Goal: Navigation & Orientation: Find specific page/section

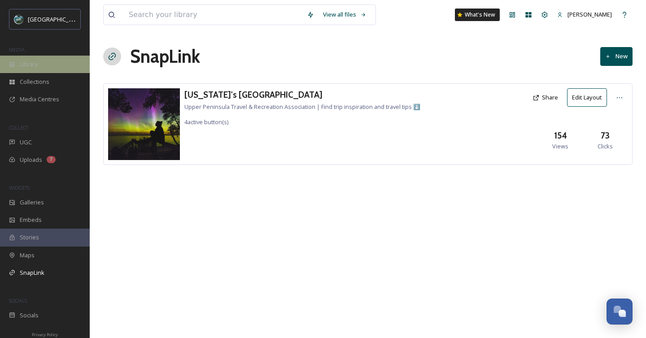
click at [57, 60] on div "Library" at bounding box center [45, 64] width 90 height 17
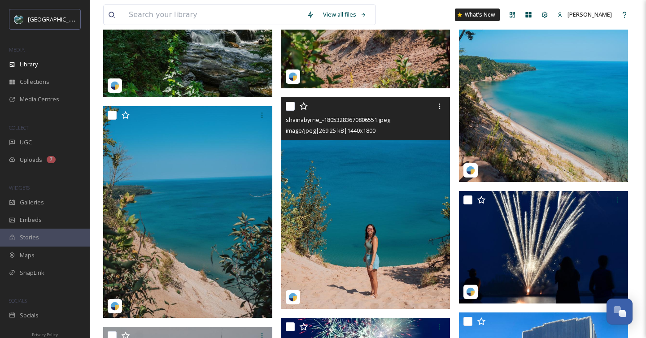
scroll to position [1073, 0]
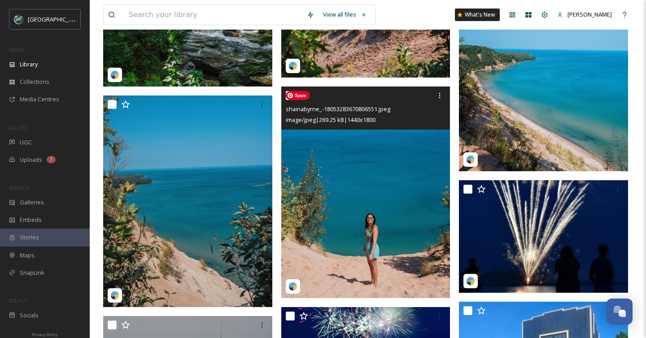
click at [405, 202] on img at bounding box center [365, 192] width 169 height 211
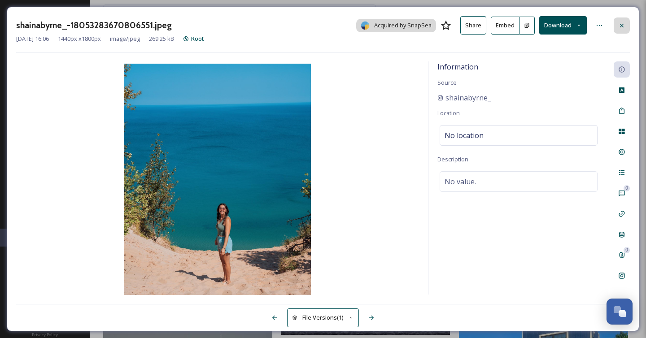
click at [622, 22] on icon at bounding box center [621, 25] width 7 height 7
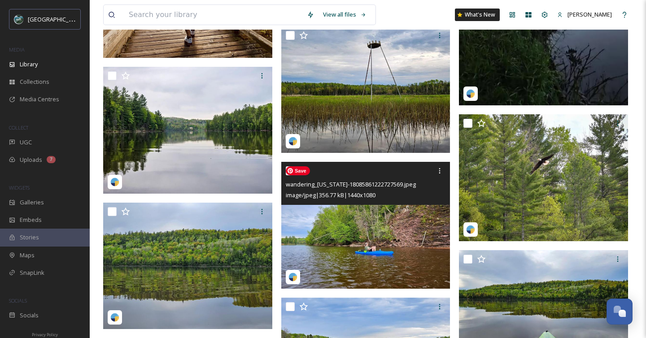
scroll to position [2920, 0]
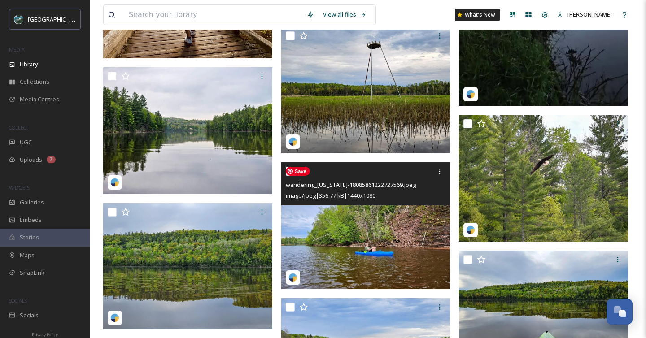
click at [388, 239] on img at bounding box center [365, 225] width 169 height 127
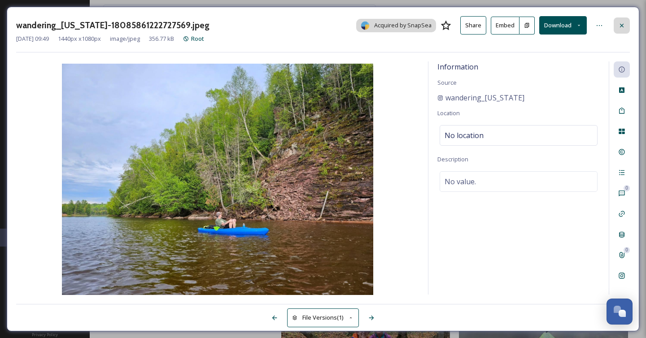
click at [614, 22] on div at bounding box center [621, 25] width 16 height 16
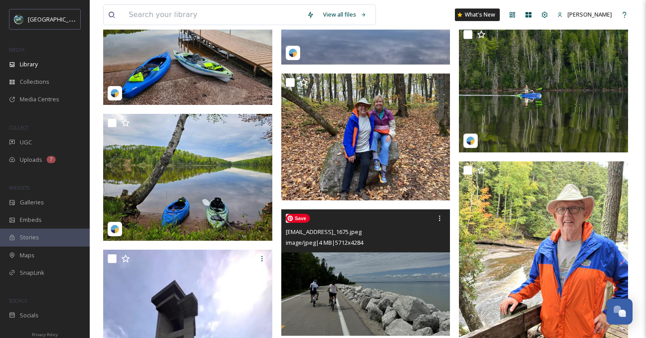
scroll to position [3082, 0]
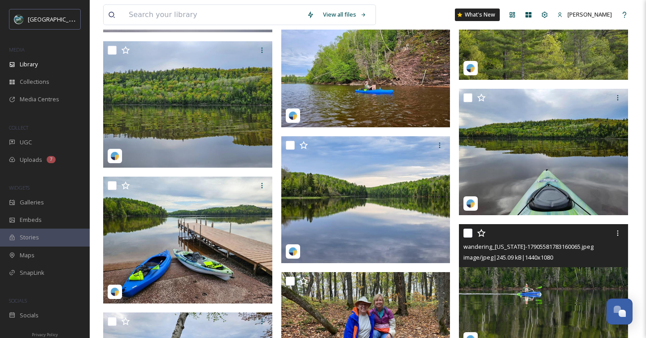
click at [578, 257] on div "image/jpeg | 245.09 kB | 1440 x 1080" at bounding box center [544, 257] width 162 height 11
click at [569, 299] on img at bounding box center [543, 287] width 169 height 127
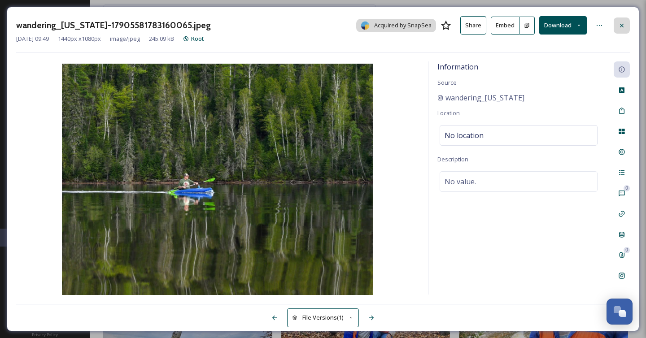
click at [615, 23] on div at bounding box center [621, 25] width 16 height 16
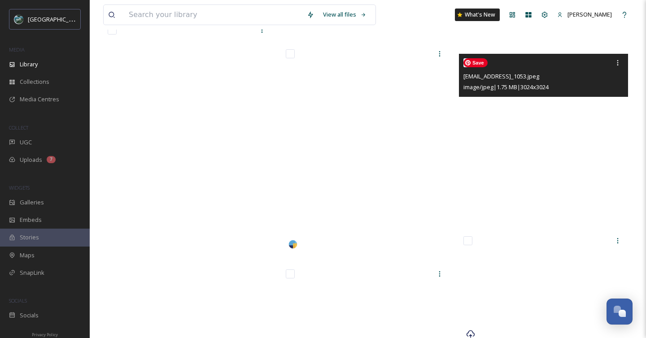
scroll to position [17558, 0]
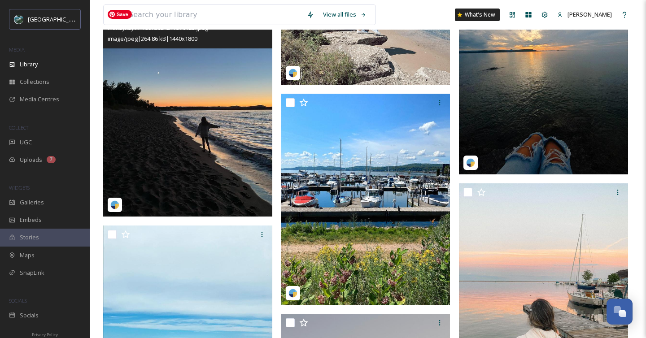
click at [208, 178] on img at bounding box center [187, 110] width 169 height 211
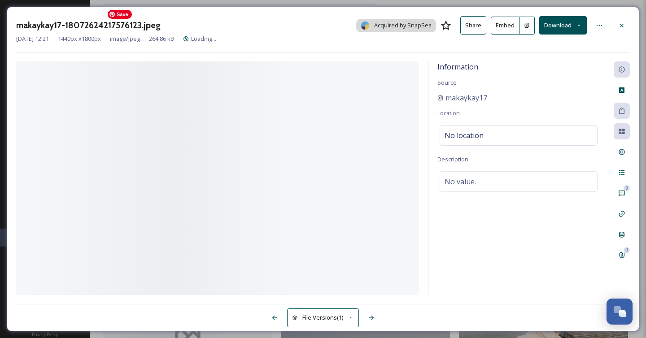
scroll to position [17700, 0]
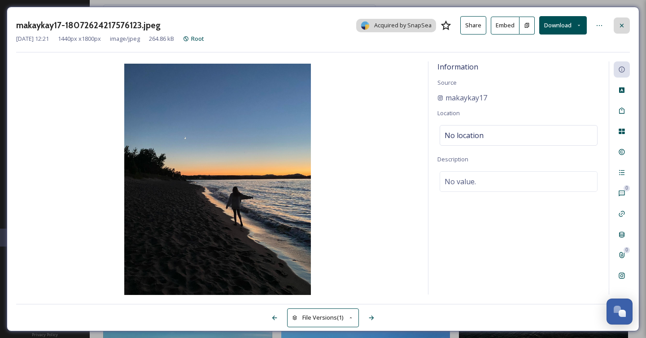
click at [619, 26] on icon at bounding box center [621, 25] width 7 height 7
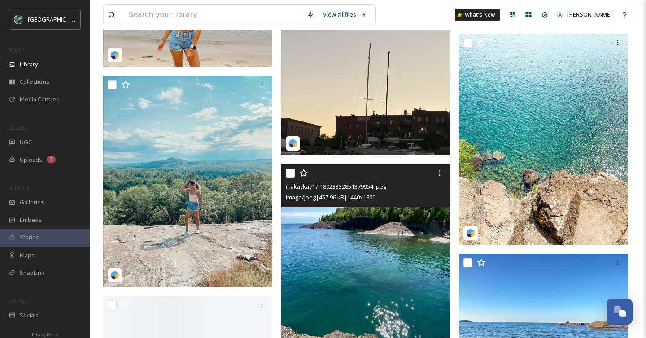
scroll to position [18291, 0]
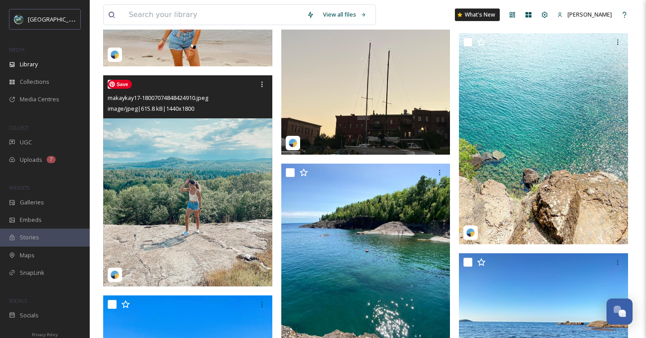
click at [236, 265] on img at bounding box center [187, 180] width 169 height 211
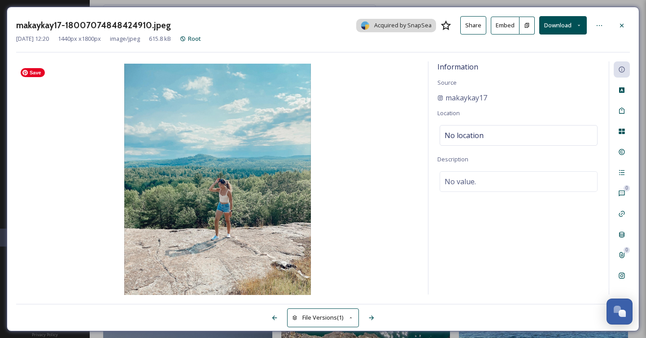
click at [254, 233] on img at bounding box center [217, 180] width 403 height 233
click at [254, 189] on img at bounding box center [217, 180] width 403 height 233
click at [249, 172] on img at bounding box center [217, 180] width 403 height 233
